Goal: Communication & Community: Share content

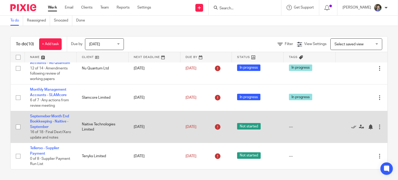
scroll to position [179, 0]
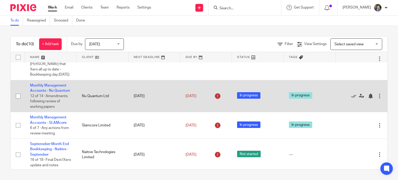
click at [52, 105] on td "Monthly Management Accounts - Nu Quantum 12 of 14 · Amendments following review…" at bounding box center [51, 96] width 52 height 32
click at [57, 105] on td "Monthly Management Accounts - Nu Quantum 12 of 14 · Amendments following review…" at bounding box center [51, 96] width 52 height 32
click at [62, 92] on link "Monthly Management Accounts - Nu Quantum" at bounding box center [50, 88] width 40 height 9
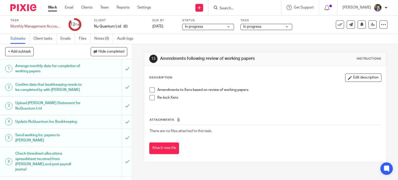
click at [150, 90] on span at bounding box center [151, 89] width 5 height 5
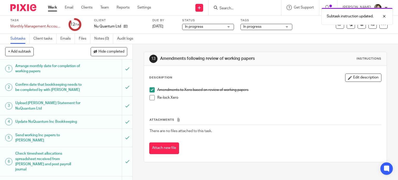
click at [150, 99] on span at bounding box center [151, 97] width 5 height 5
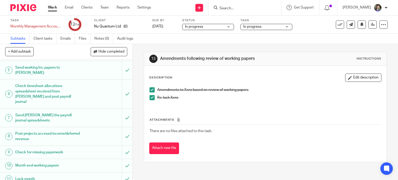
scroll to position [117, 0]
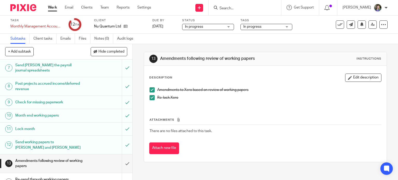
click at [77, 175] on h1 "Re-send through working papers following amendments" at bounding box center [49, 181] width 68 height 13
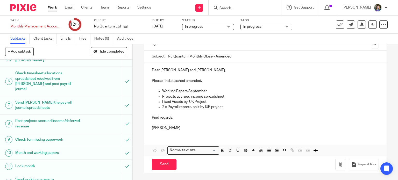
scroll to position [117, 0]
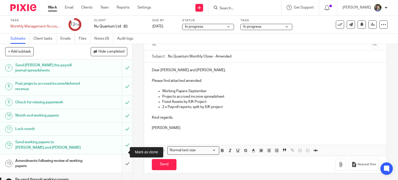
click at [121, 154] on input "submit" at bounding box center [66, 163] width 132 height 18
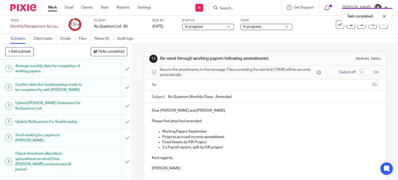
click at [175, 110] on p "Dear Jonathan and Dawn," at bounding box center [265, 110] width 227 height 5
drag, startPoint x: 176, startPoint y: 109, endPoint x: 184, endPoint y: 109, distance: 8.3
click at [177, 109] on p "Dear Jonathan,and Dawn," at bounding box center [265, 110] width 227 height 5
click at [198, 108] on p "Dear Jonathan,and Dawn," at bounding box center [265, 110] width 227 height 5
drag, startPoint x: 198, startPoint y: 109, endPoint x: 175, endPoint y: 111, distance: 22.9
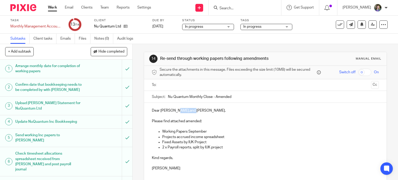
click at [175, 111] on p "Dear Jonathan,and Dawn," at bounding box center [265, 110] width 227 height 5
click at [196, 121] on p "Please find attached amended:" at bounding box center [265, 121] width 227 height 5
click at [200, 120] on p "Please find attached amended:" at bounding box center [265, 121] width 227 height 5
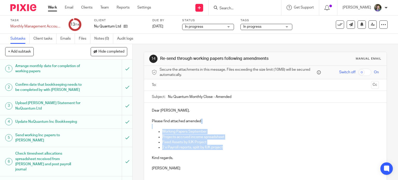
drag, startPoint x: 200, startPoint y: 120, endPoint x: 225, endPoint y: 149, distance: 37.8
click at [225, 149] on div "Dear Jonathan, Please find attached amended: Working Papers September Projects …" at bounding box center [265, 139] width 243 height 72
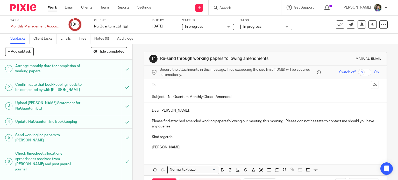
click at [215, 138] on p "Kind regards," at bounding box center [265, 136] width 227 height 5
click at [302, 120] on p "Please find attached amended working papers following our meeting this morning.…" at bounding box center [265, 124] width 227 height 11
click at [320, 131] on p at bounding box center [265, 131] width 227 height 5
drag, startPoint x: 200, startPoint y: 120, endPoint x: 204, endPoint y: 120, distance: 4.1
click at [200, 120] on p "Please find attached amended working papers following our meeting this morning.…" at bounding box center [265, 124] width 227 height 11
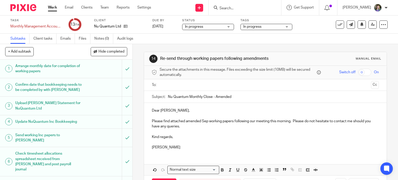
click at [213, 130] on p at bounding box center [265, 131] width 227 height 5
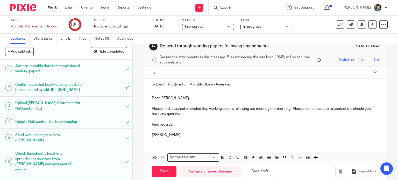
scroll to position [19, 0]
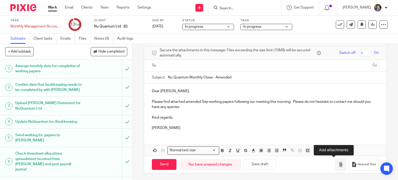
click at [338, 164] on icon "button" at bounding box center [340, 164] width 5 height 5
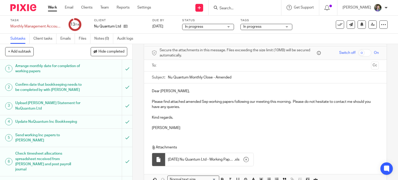
click at [217, 124] on p at bounding box center [265, 122] width 227 height 5
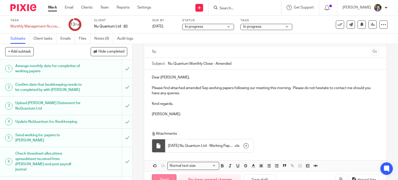
scroll to position [48, 0]
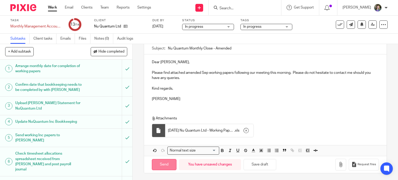
click at [161, 162] on input "Send" at bounding box center [164, 164] width 25 height 11
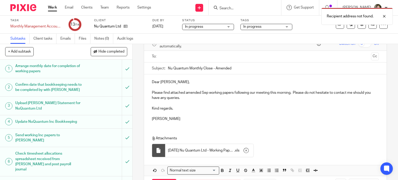
scroll to position [0, 0]
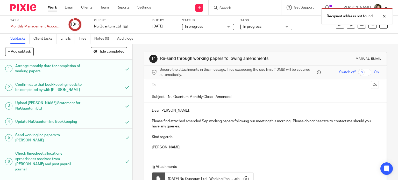
click at [187, 84] on input "text" at bounding box center [264, 85] width 207 height 6
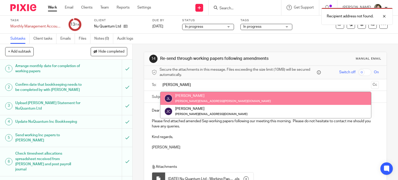
type input "Jon"
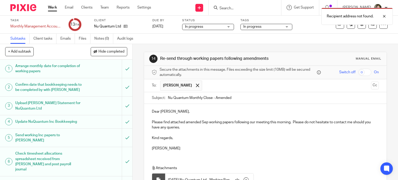
drag, startPoint x: 195, startPoint y: 96, endPoint x: 273, endPoint y: 96, distance: 78.7
click at [371, 85] on button "Cc" at bounding box center [375, 86] width 8 height 8
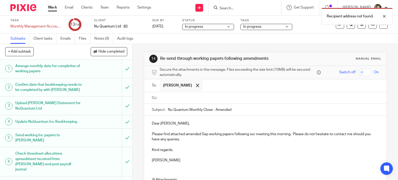
click at [245, 97] on input "text" at bounding box center [268, 98] width 215 height 6
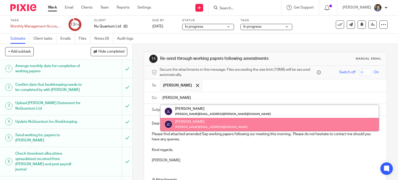
type input "Jon"
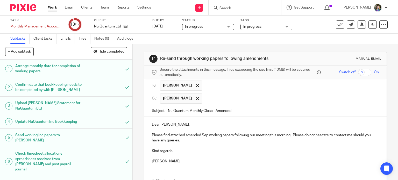
click at [232, 100] on input "text" at bounding box center [290, 98] width 172 height 10
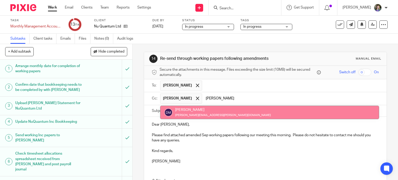
type input "Dawn"
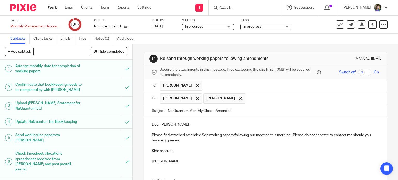
click at [254, 145] on p at bounding box center [265, 145] width 227 height 5
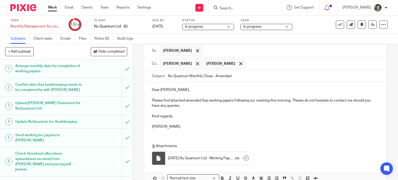
scroll to position [62, 0]
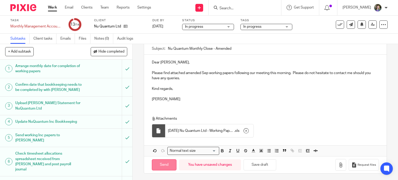
click at [171, 162] on input "Send" at bounding box center [164, 164] width 25 height 11
type input "Sent"
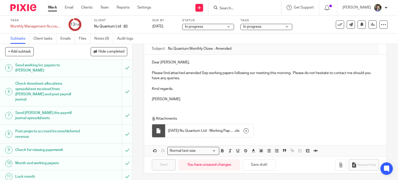
scroll to position [0, 0]
